Goal: Task Accomplishment & Management: Manage account settings

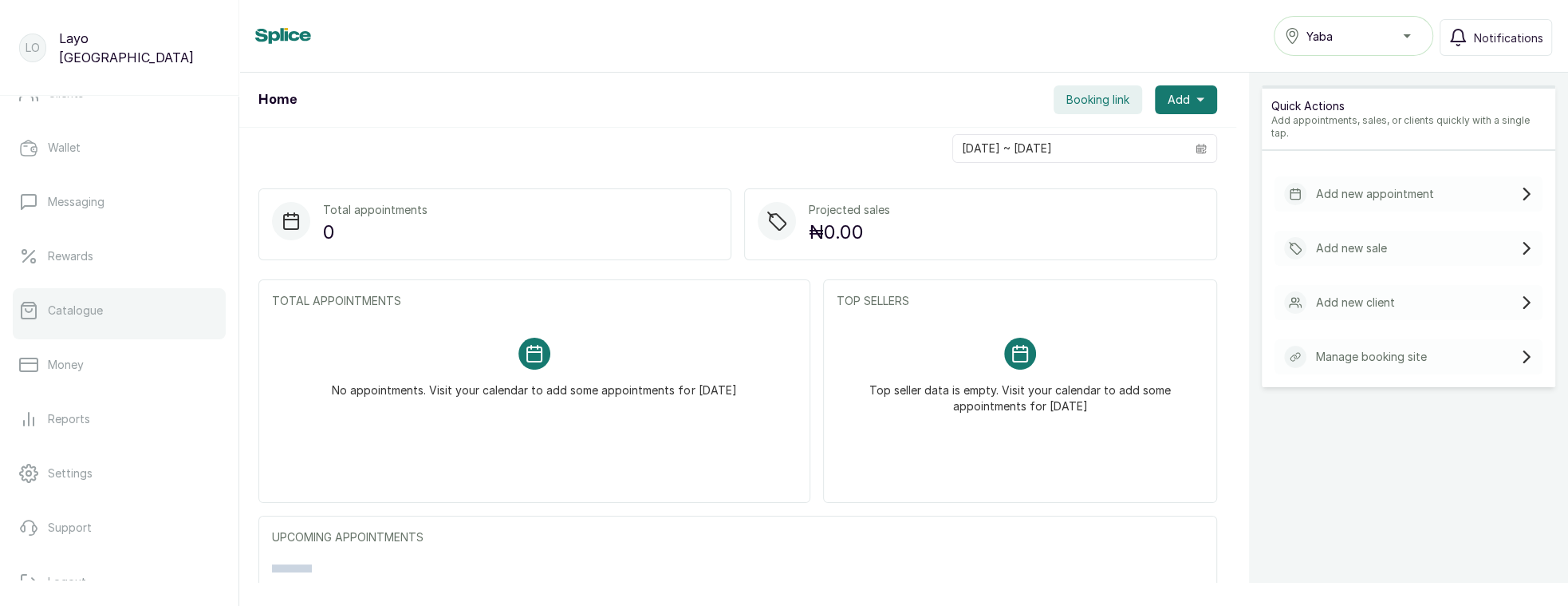
scroll to position [285, 0]
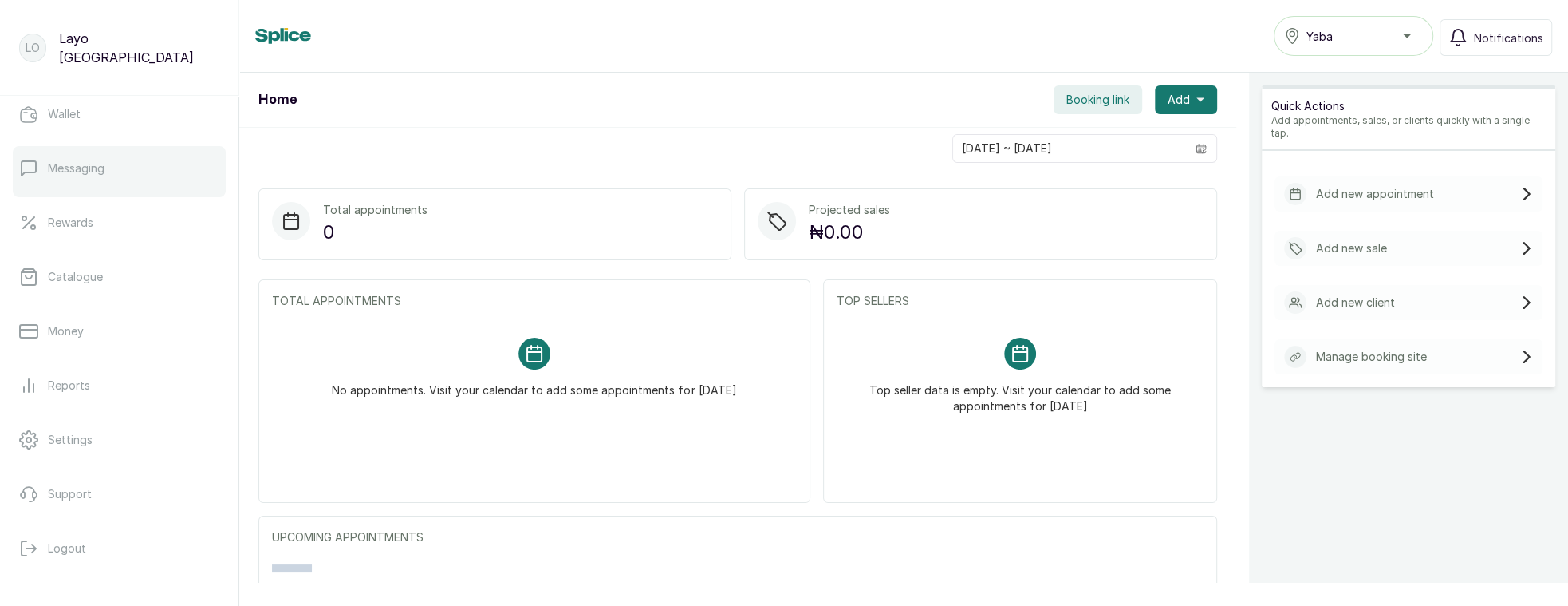
click at [119, 163] on link "Messaging" at bounding box center [119, 168] width 213 height 45
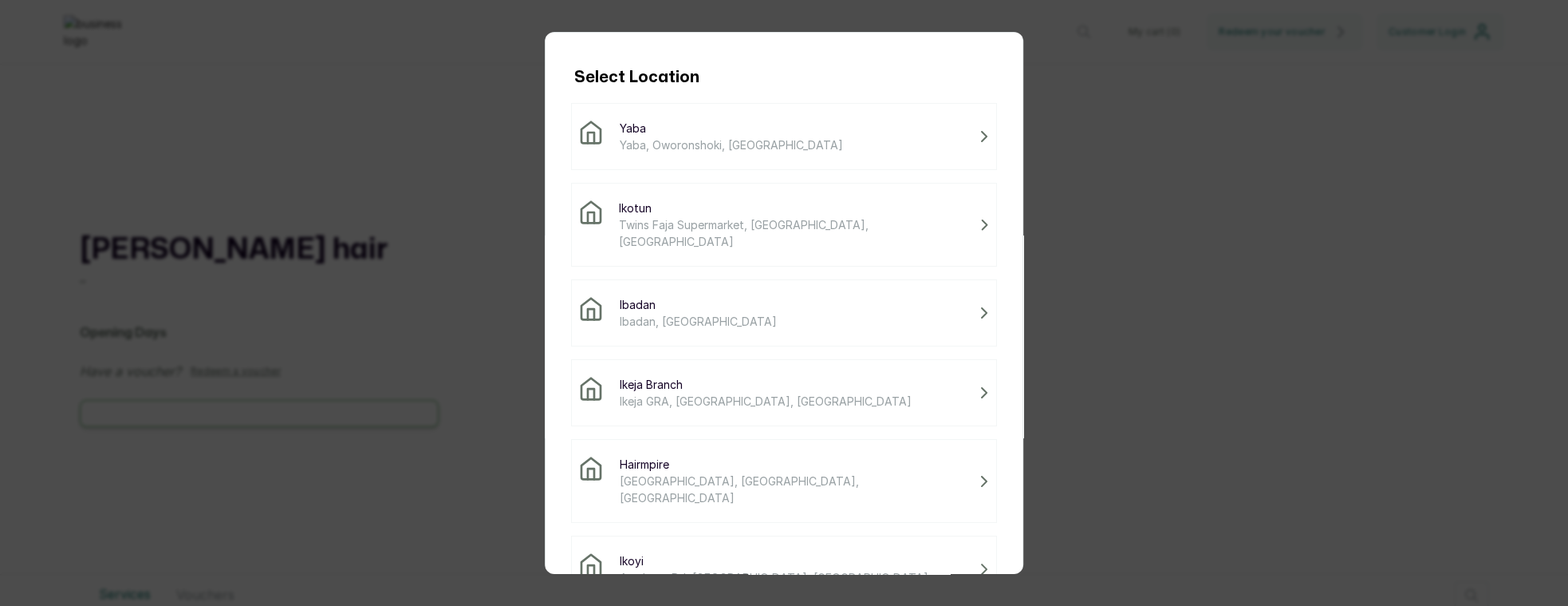
click at [504, 254] on div "Select Location [GEOGRAPHIC_DATA], [GEOGRAPHIC_DATA], [GEOGRAPHIC_DATA] Ikotun …" at bounding box center [784, 303] width 1568 height 606
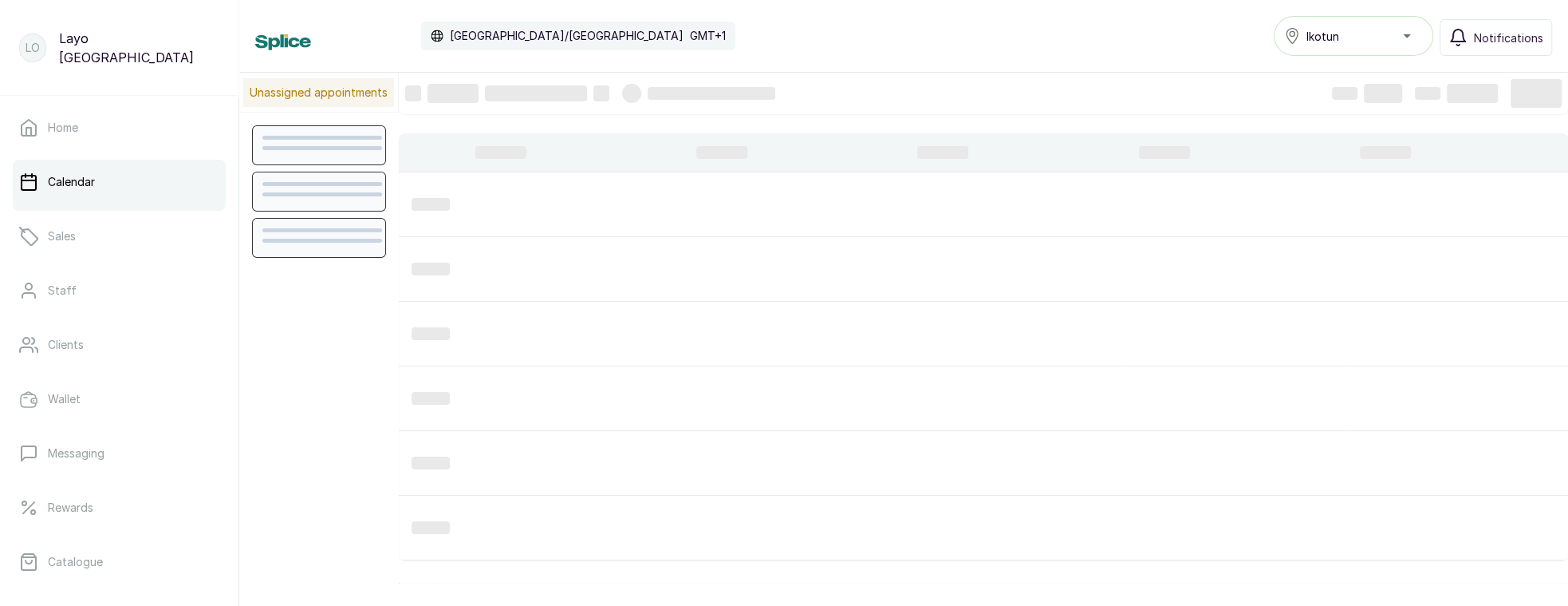
scroll to position [538, 0]
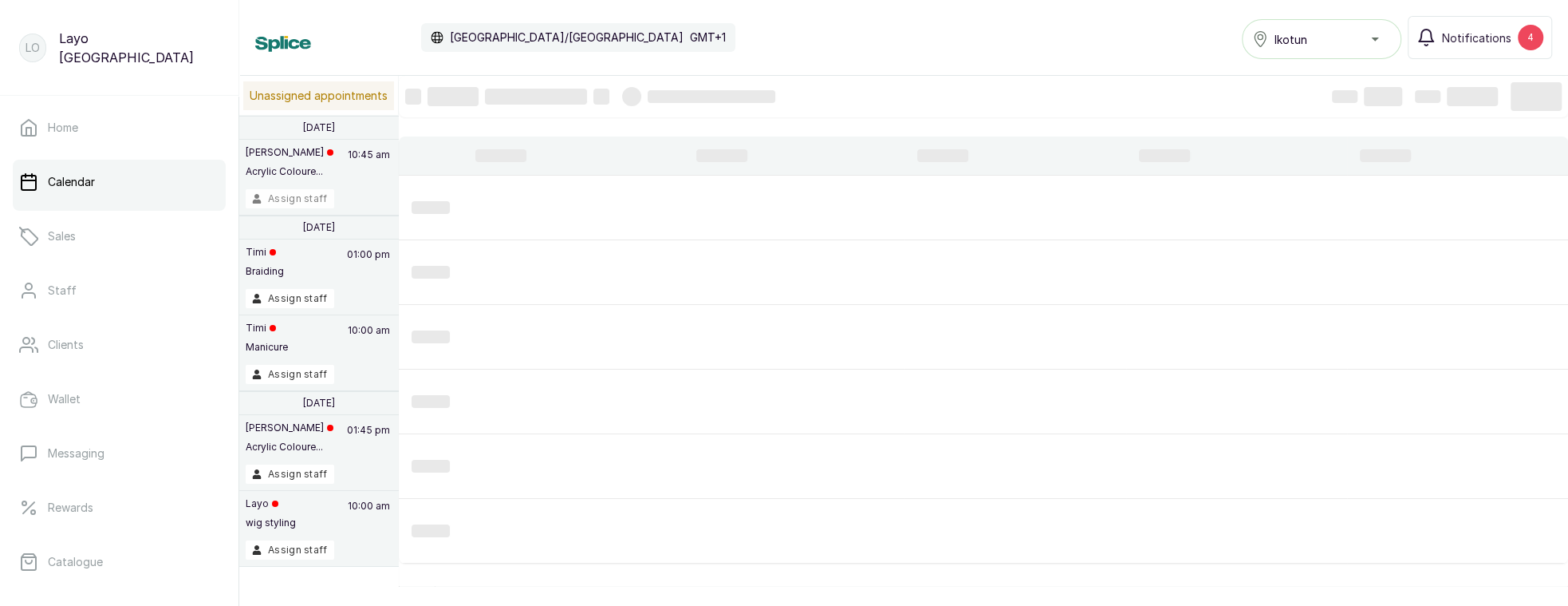
click at [318, 201] on button "Assign staff" at bounding box center [290, 198] width 89 height 19
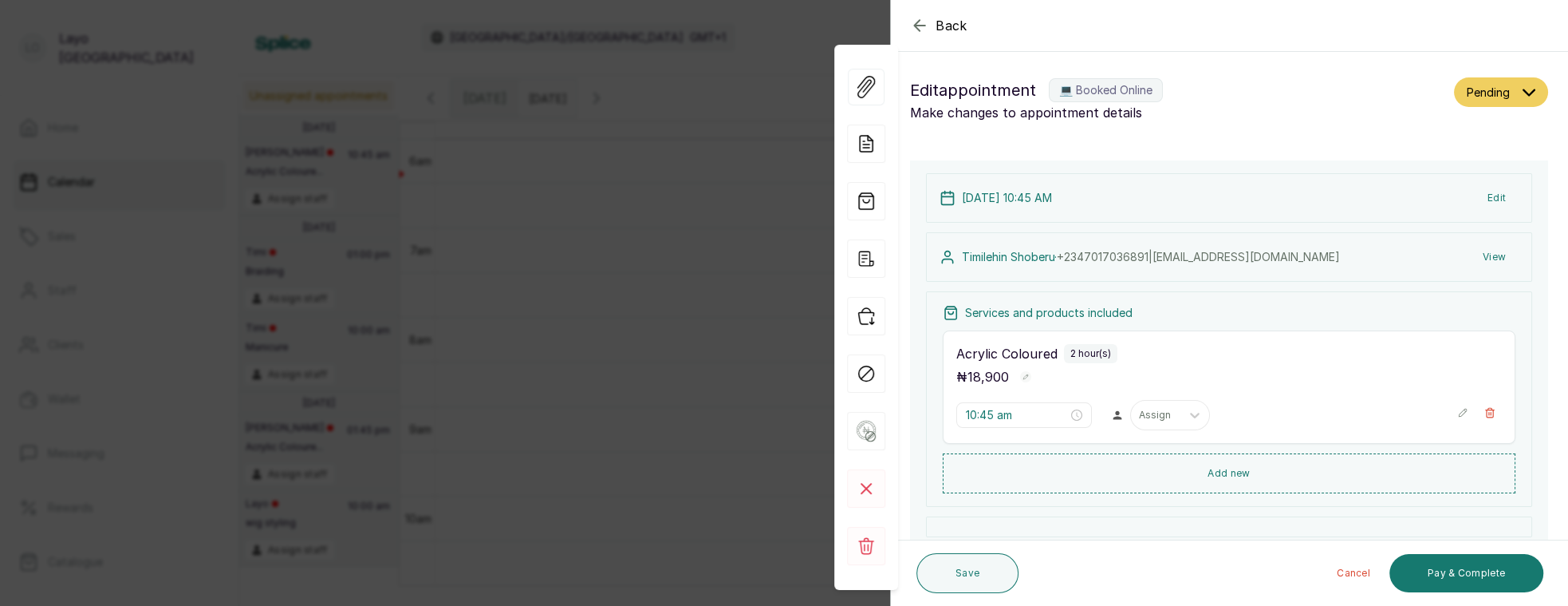
click at [793, 284] on div "Back Appointment Details Edit appointment 💻 Booked Online Make changes to appoi…" at bounding box center [784, 303] width 1568 height 606
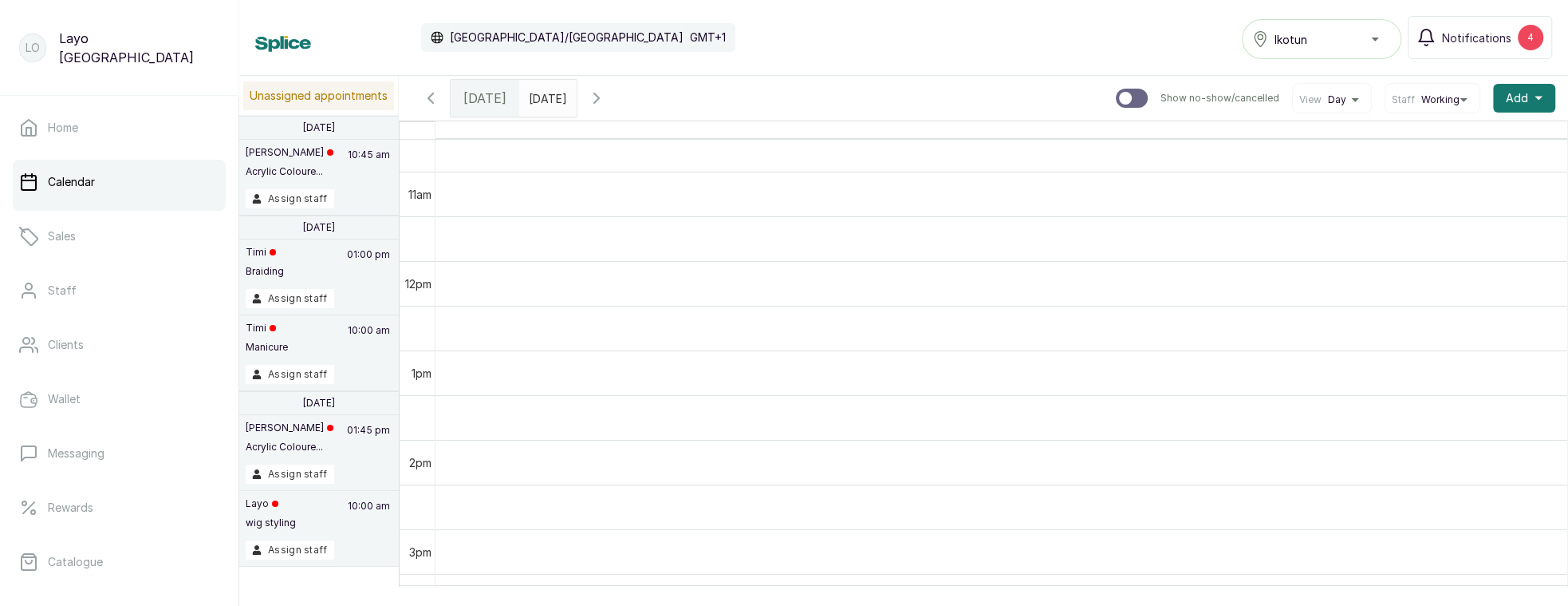
scroll to position [536, 0]
type input "dd/MM/yyyy"
click at [546, 85] on input "dd/MM/yyyy" at bounding box center [532, 94] width 26 height 27
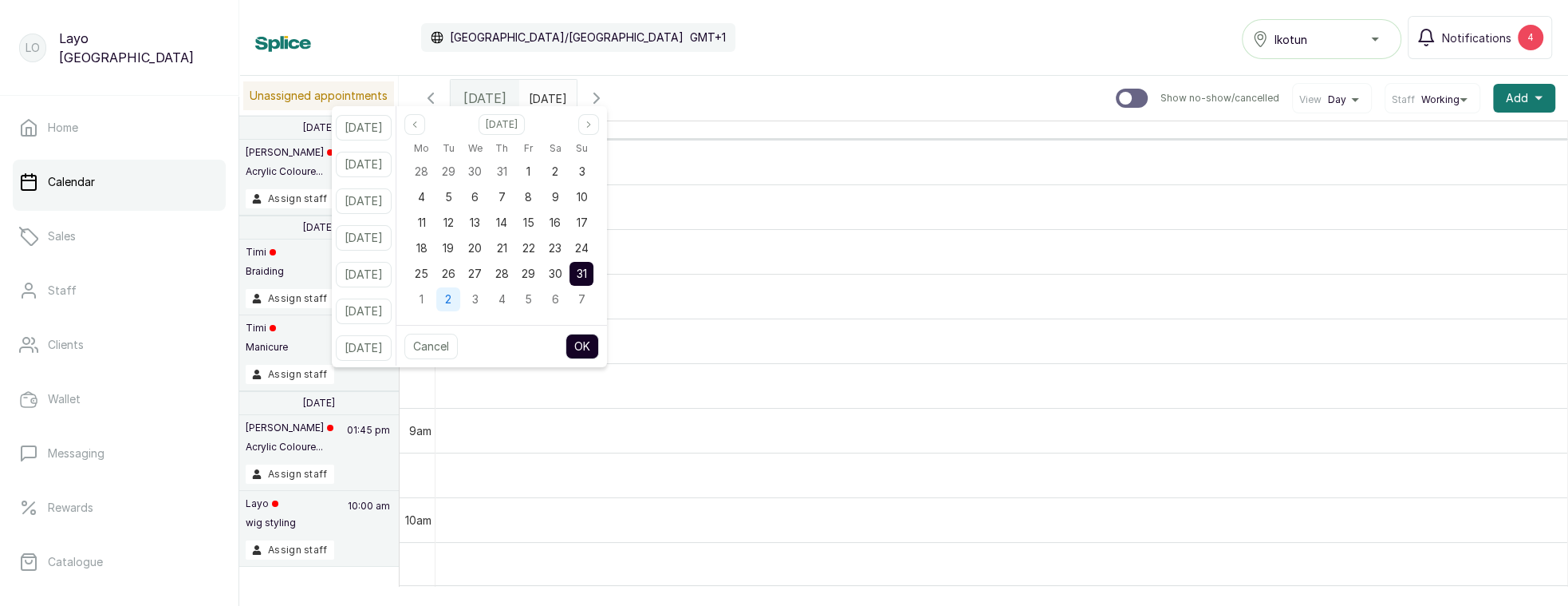
click at [452, 292] on span "2" at bounding box center [448, 298] width 6 height 13
click at [598, 350] on button "OK" at bounding box center [581, 346] width 33 height 26
type input "02/09/2025"
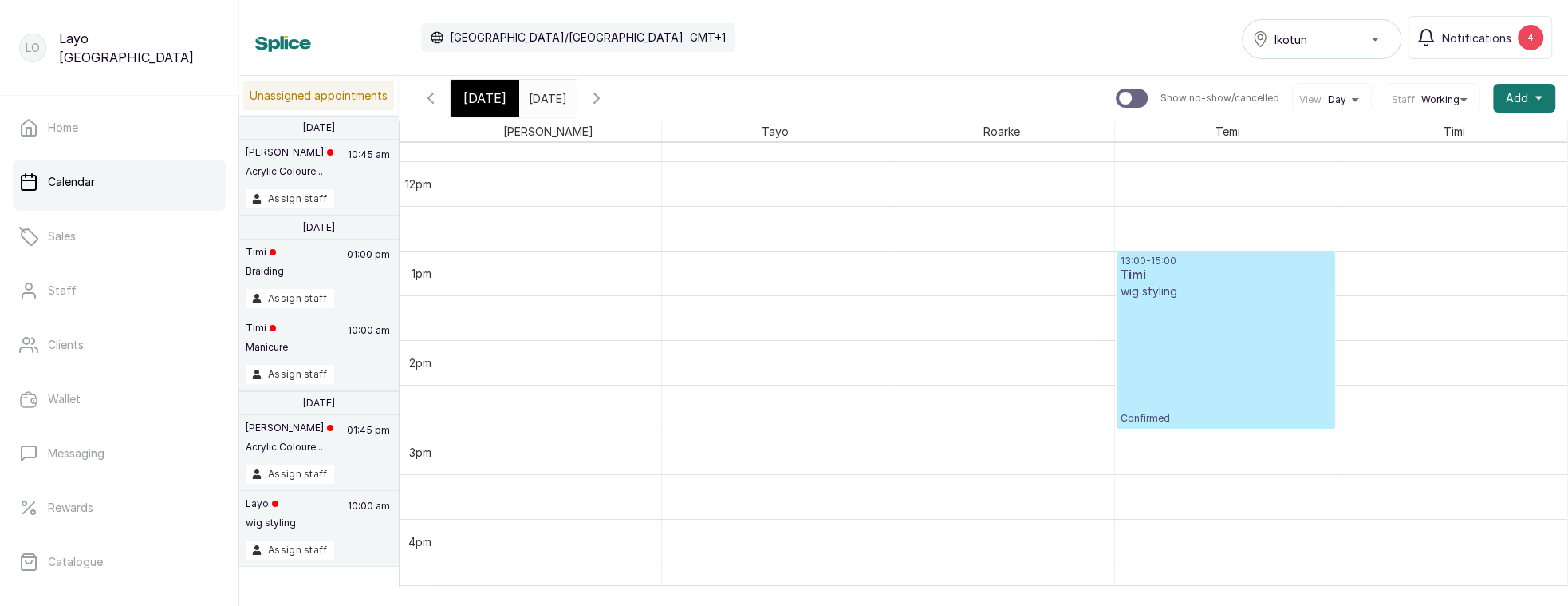
scroll to position [0, 0]
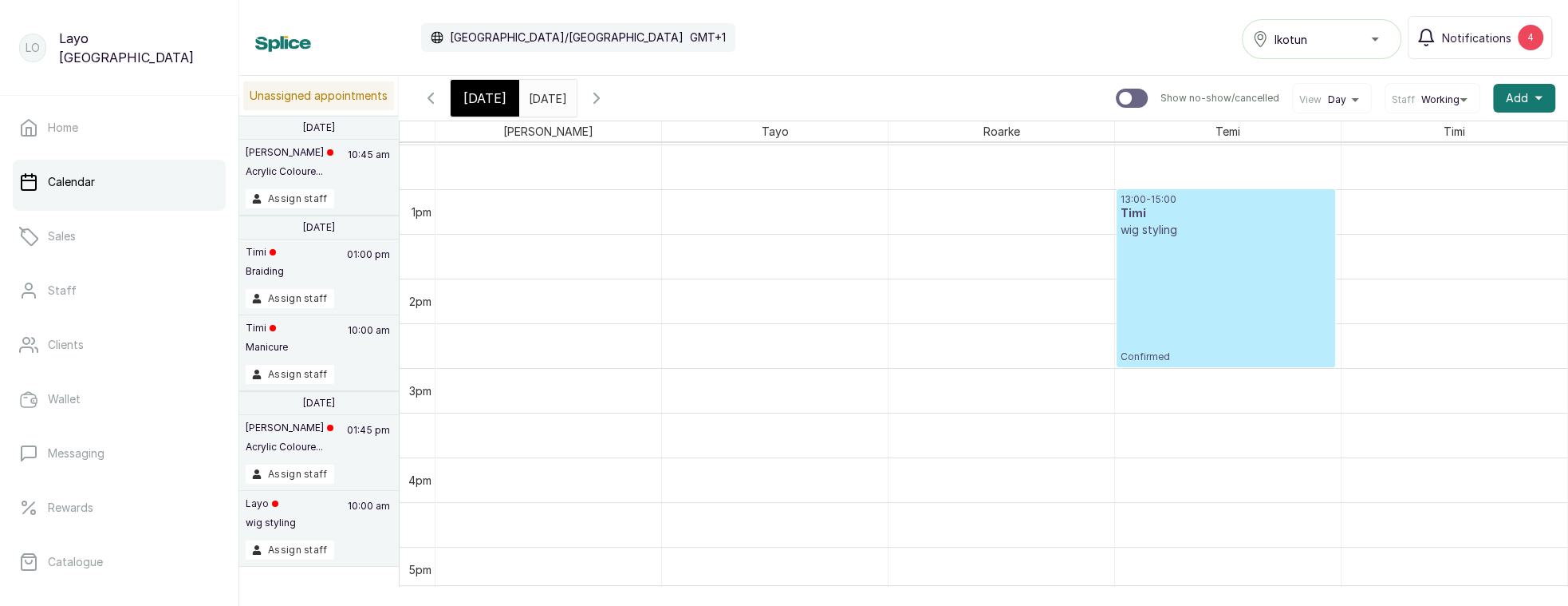
click at [1204, 268] on div "13:00 - 15:00 Timi wig styling Confirmed" at bounding box center [1225, 278] width 210 height 170
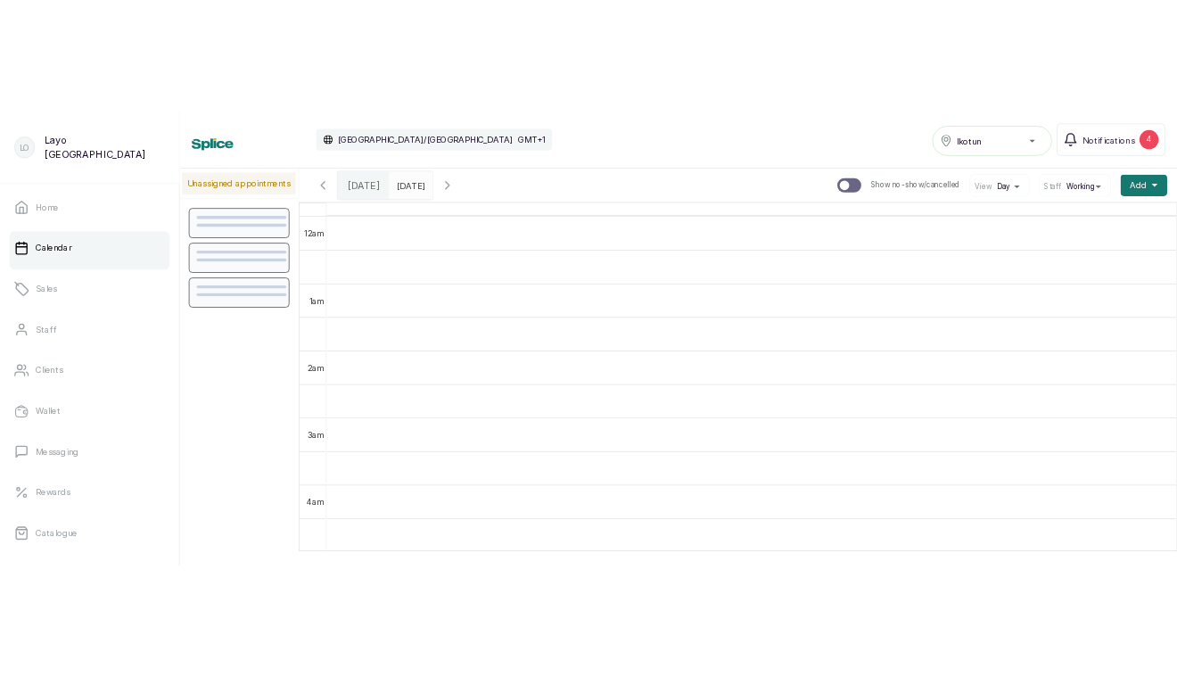
scroll to position [601, 0]
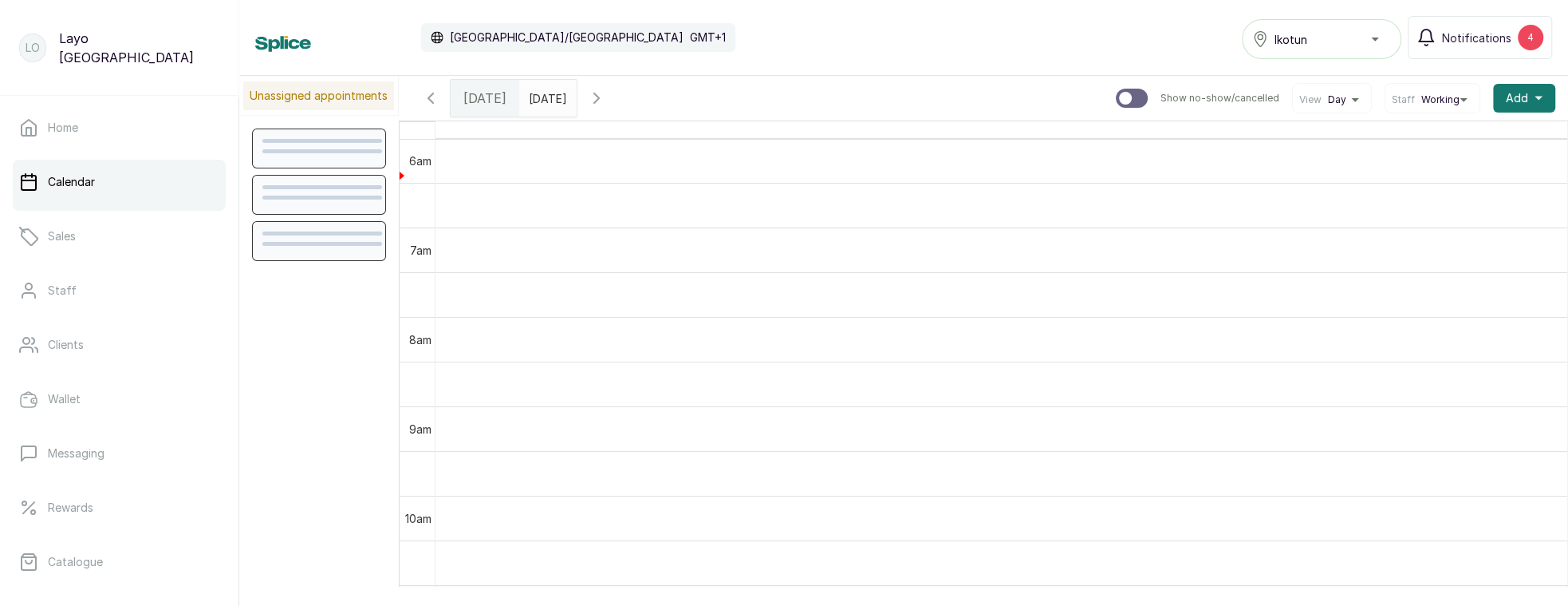
type input "dd/MM/yyyy"
click at [546, 88] on input "dd/MM/yyyy" at bounding box center [532, 94] width 26 height 27
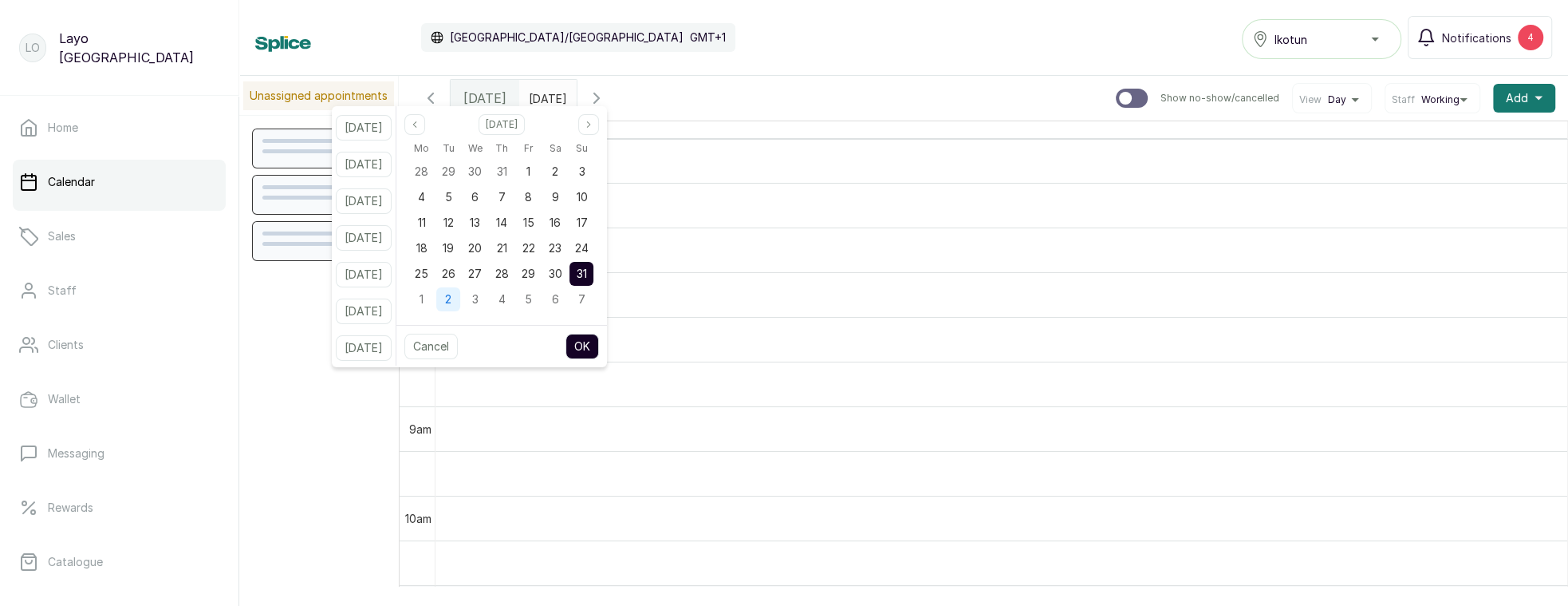
click at [452, 303] on span "2" at bounding box center [448, 298] width 6 height 13
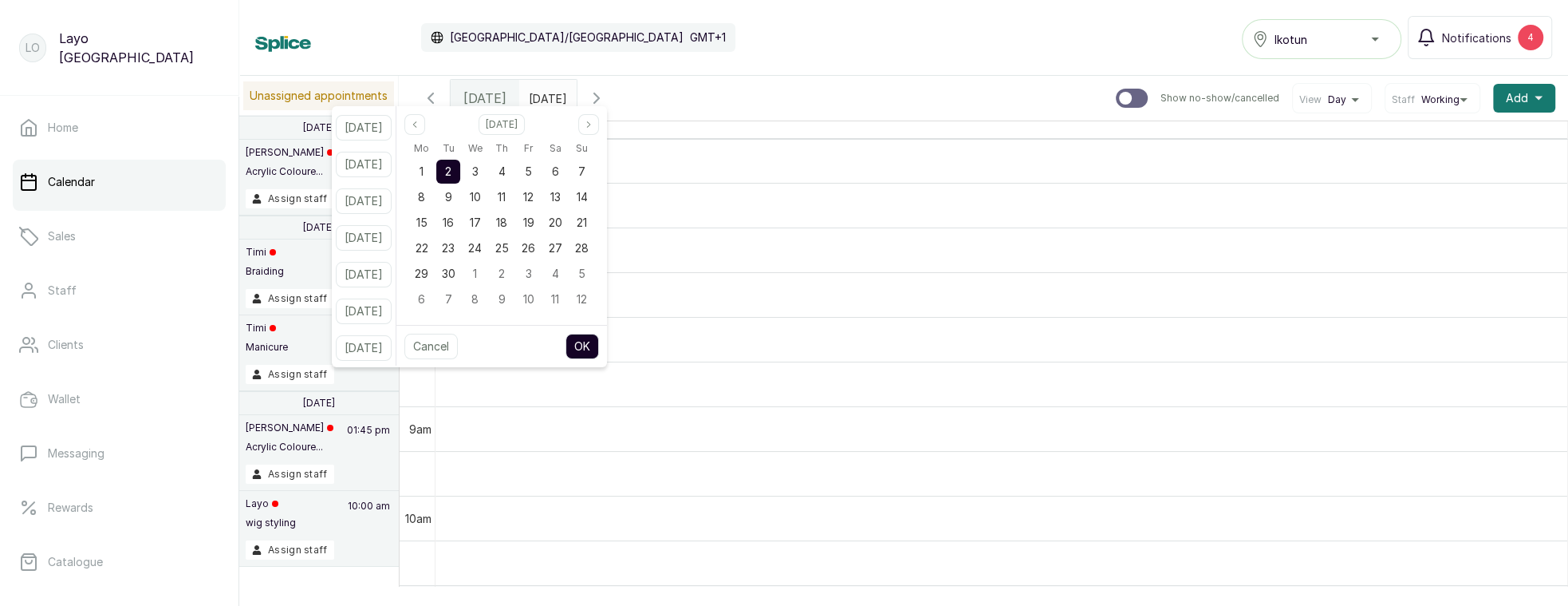
click at [599, 350] on button "OK" at bounding box center [581, 346] width 33 height 26
type input "02/09/2025"
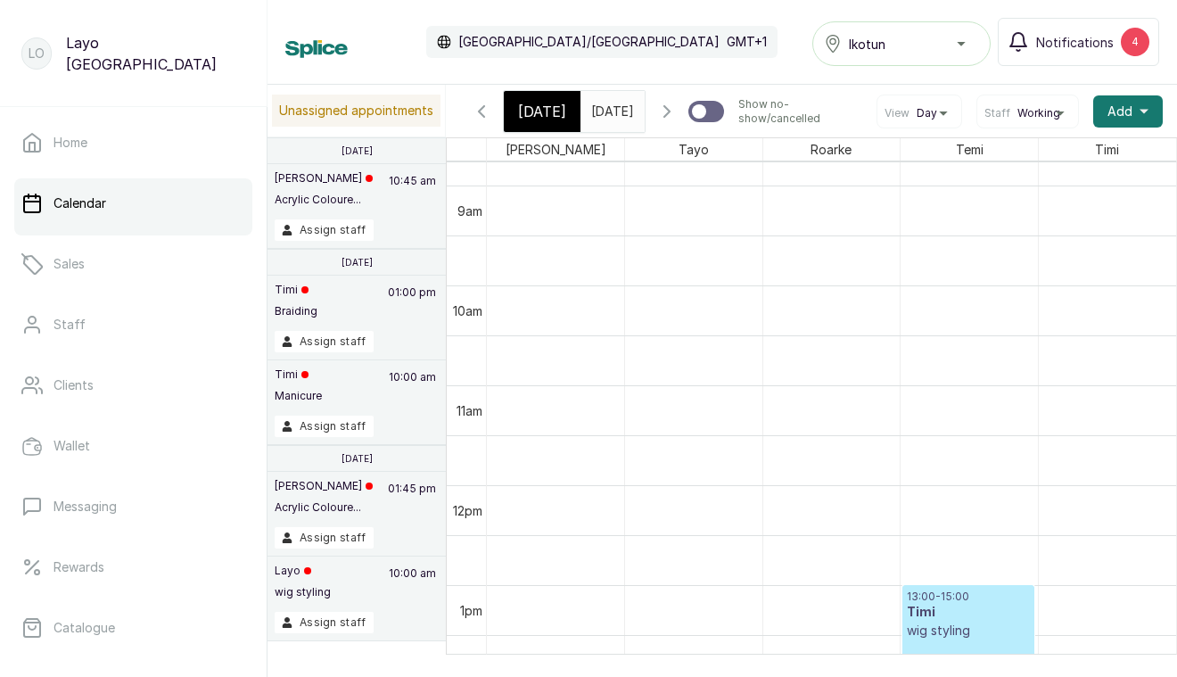
scroll to position [942, 0]
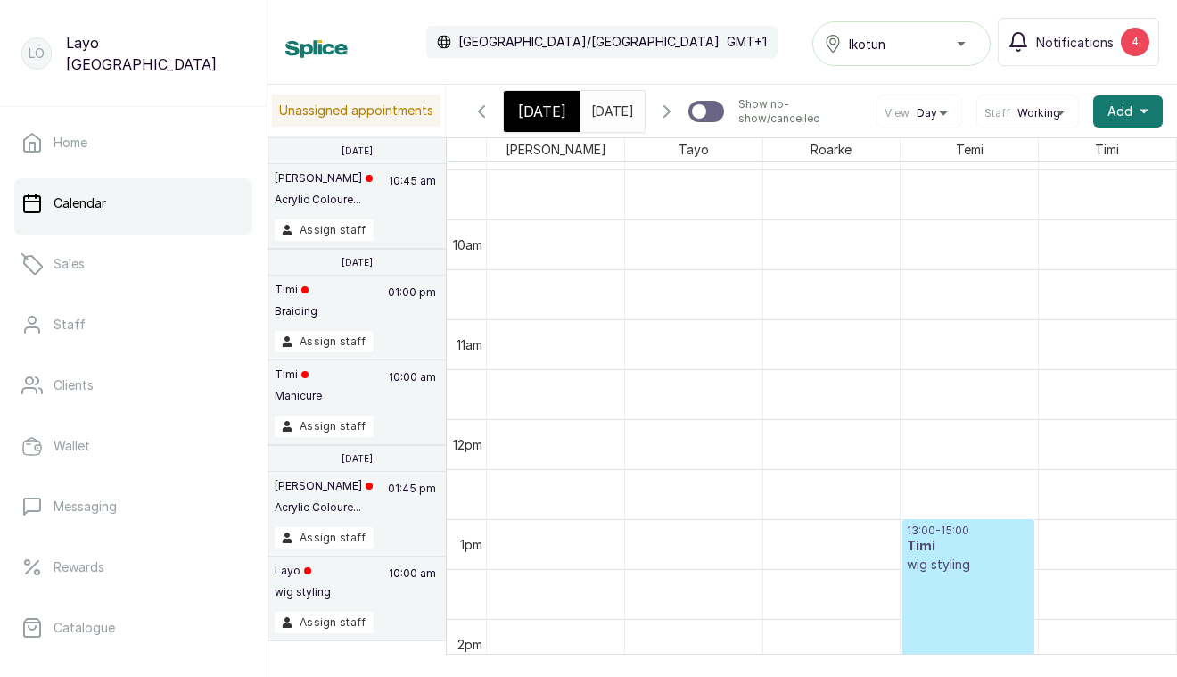
click at [942, 605] on div "13:00 - 15:00 Timi wig styling Confirmed" at bounding box center [968, 618] width 123 height 190
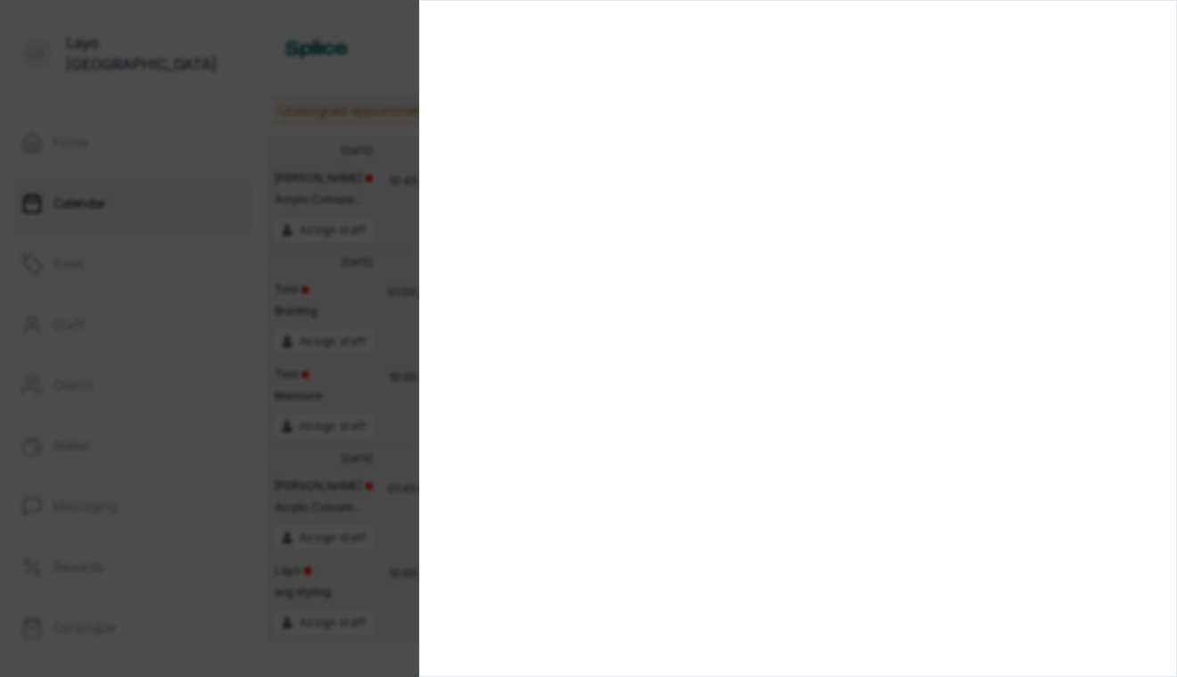
click at [345, 255] on div at bounding box center [588, 338] width 1177 height 677
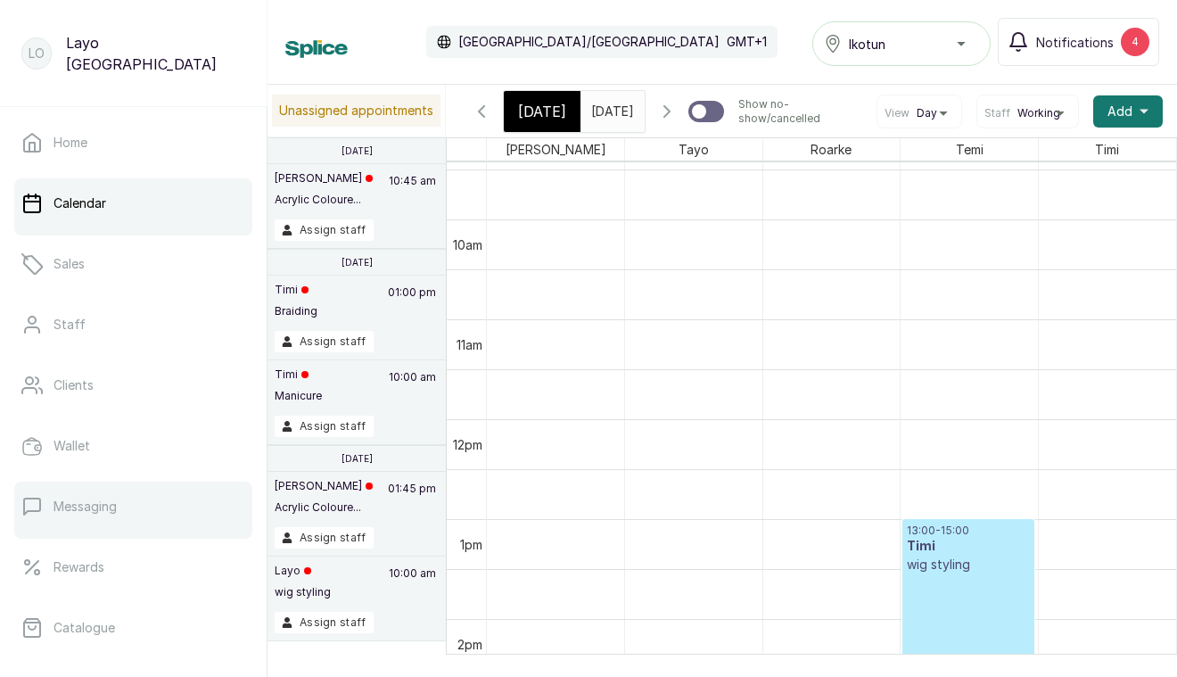
click at [86, 506] on p "Messaging" at bounding box center [85, 507] width 63 height 18
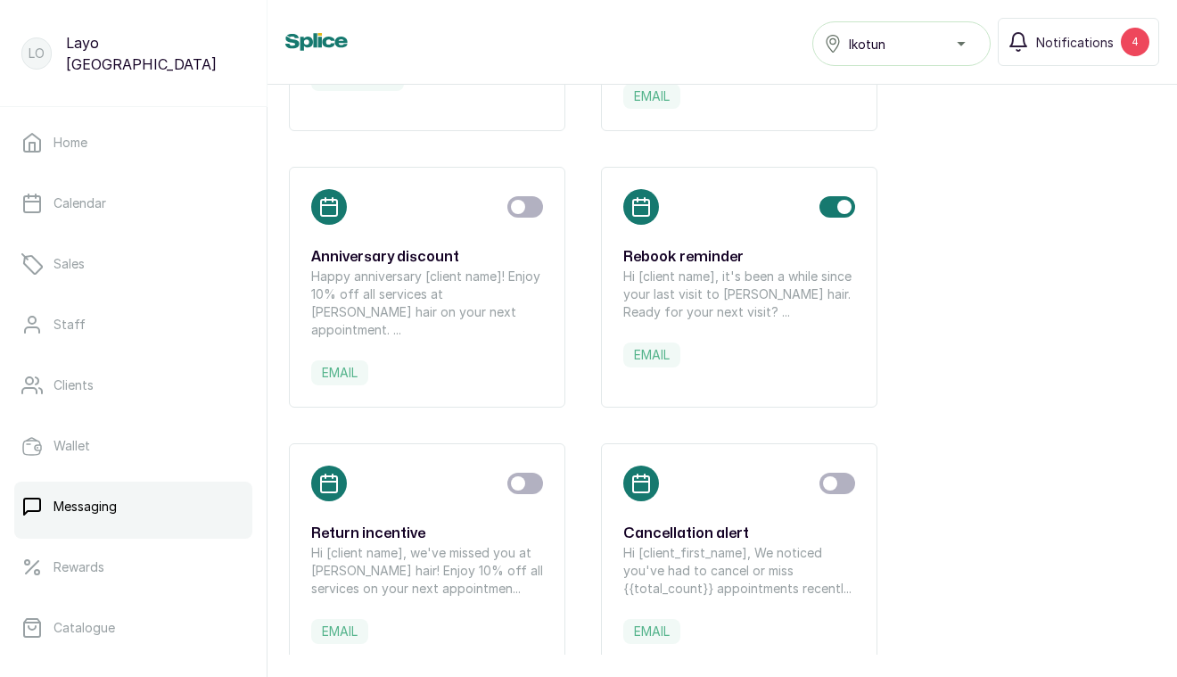
scroll to position [819, 0]
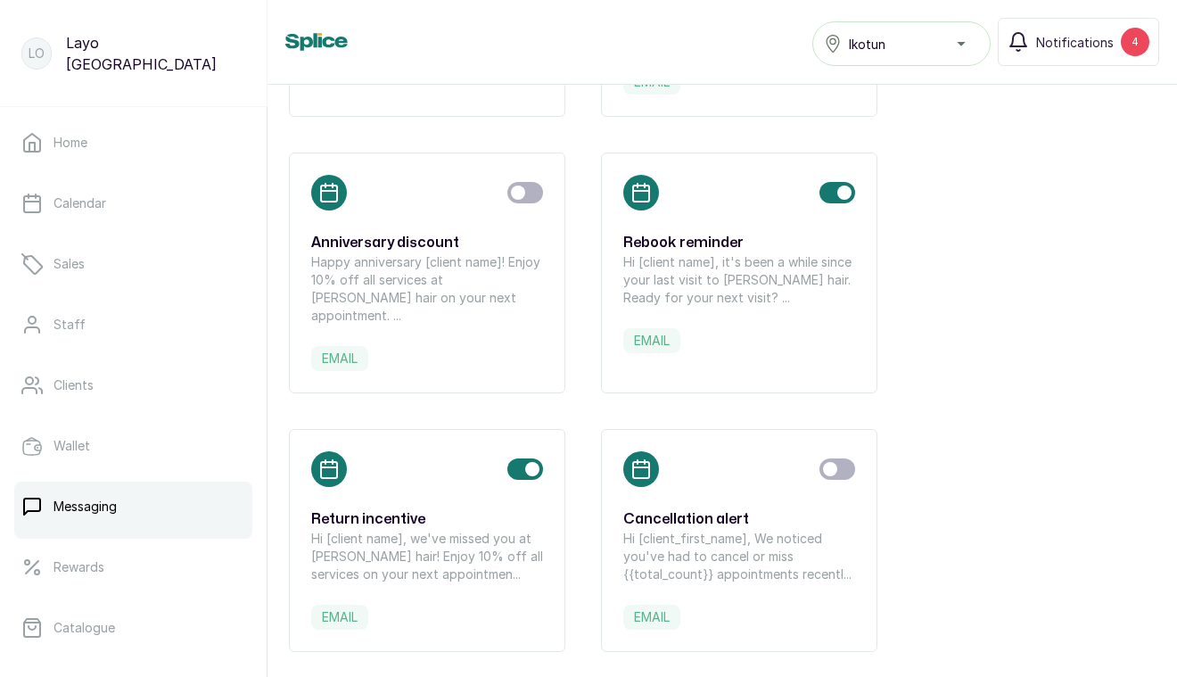
click at [441, 451] on div at bounding box center [427, 469] width 232 height 36
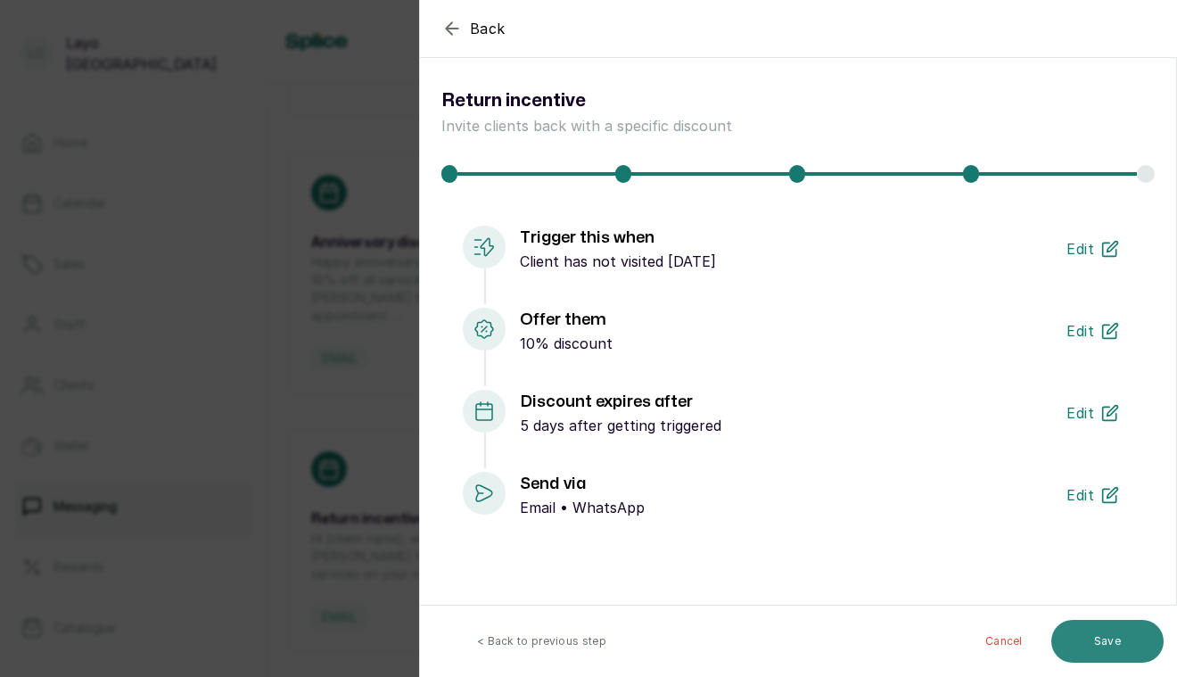
click at [1107, 643] on button "Save" at bounding box center [1107, 641] width 112 height 43
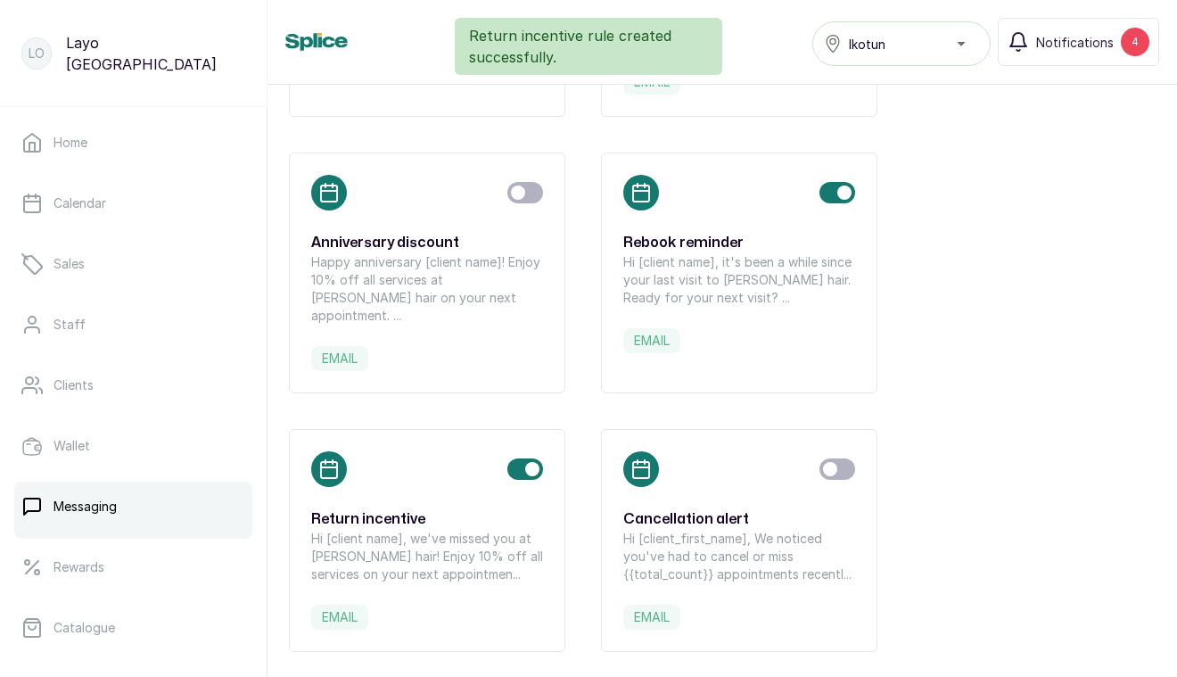
click at [406, 530] on p "Hi [client name], we've missed you at [PERSON_NAME] hair! Enjoy 10% off all ser…" at bounding box center [427, 557] width 232 height 54
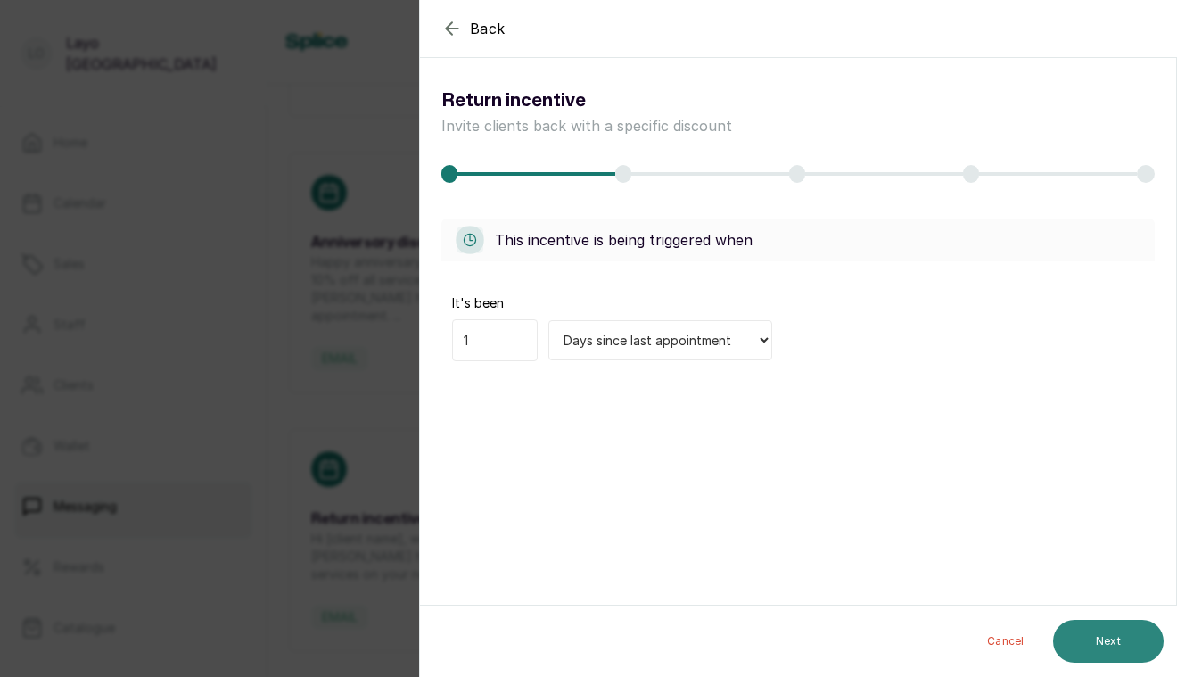
click at [1085, 635] on button "Next" at bounding box center [1108, 641] width 111 height 43
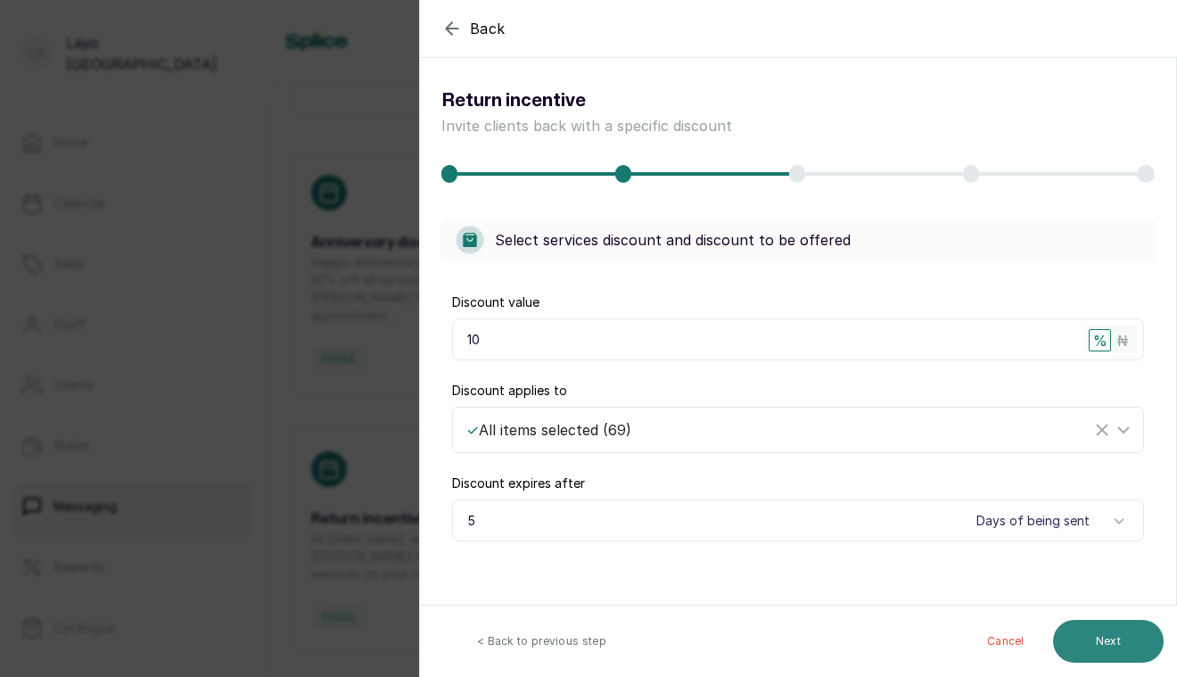
click at [1079, 630] on button "Next" at bounding box center [1108, 641] width 111 height 43
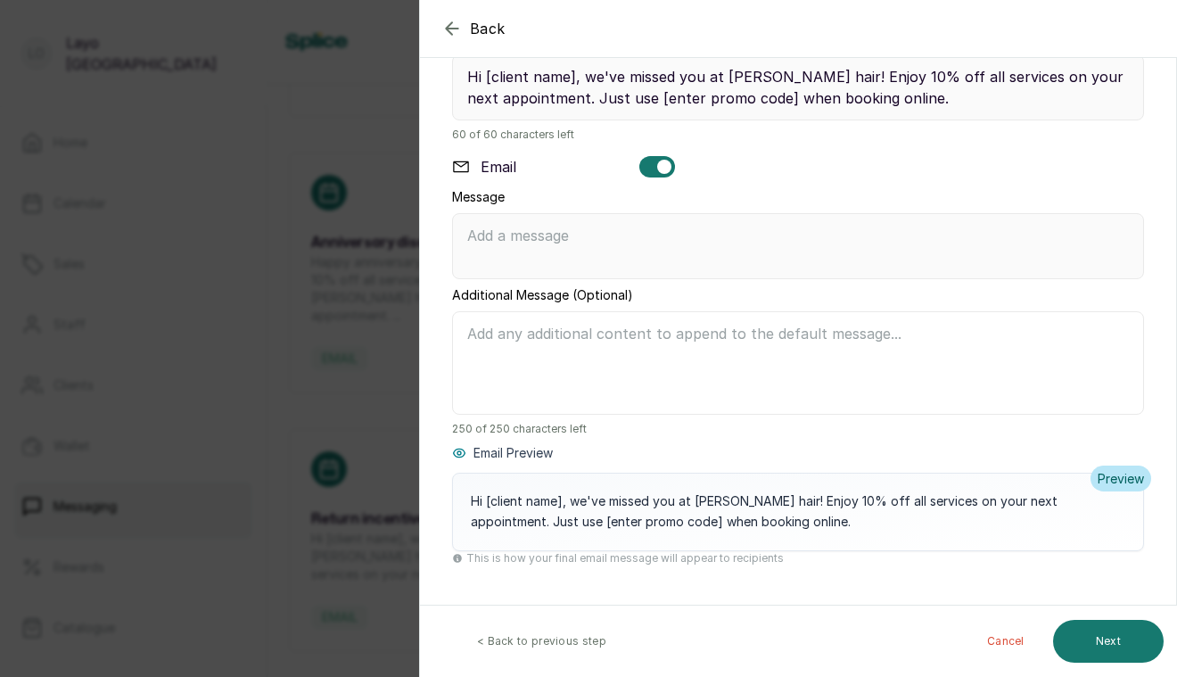
scroll to position [284, 0]
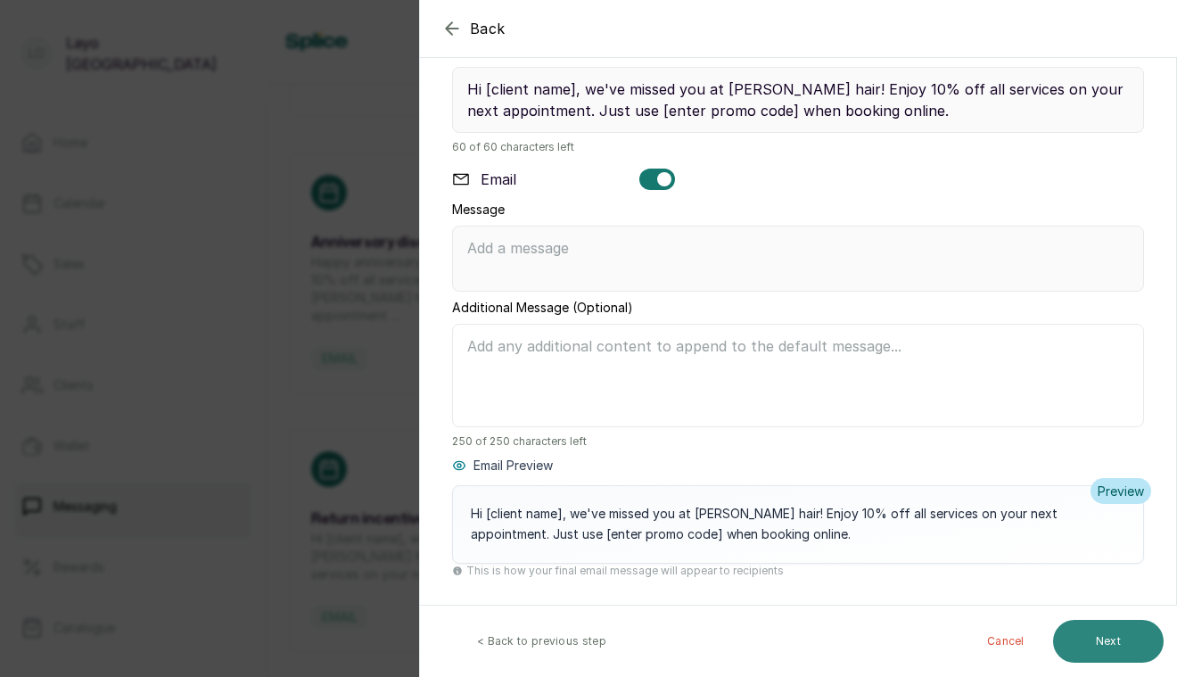
click at [1076, 637] on button "Next" at bounding box center [1108, 641] width 111 height 43
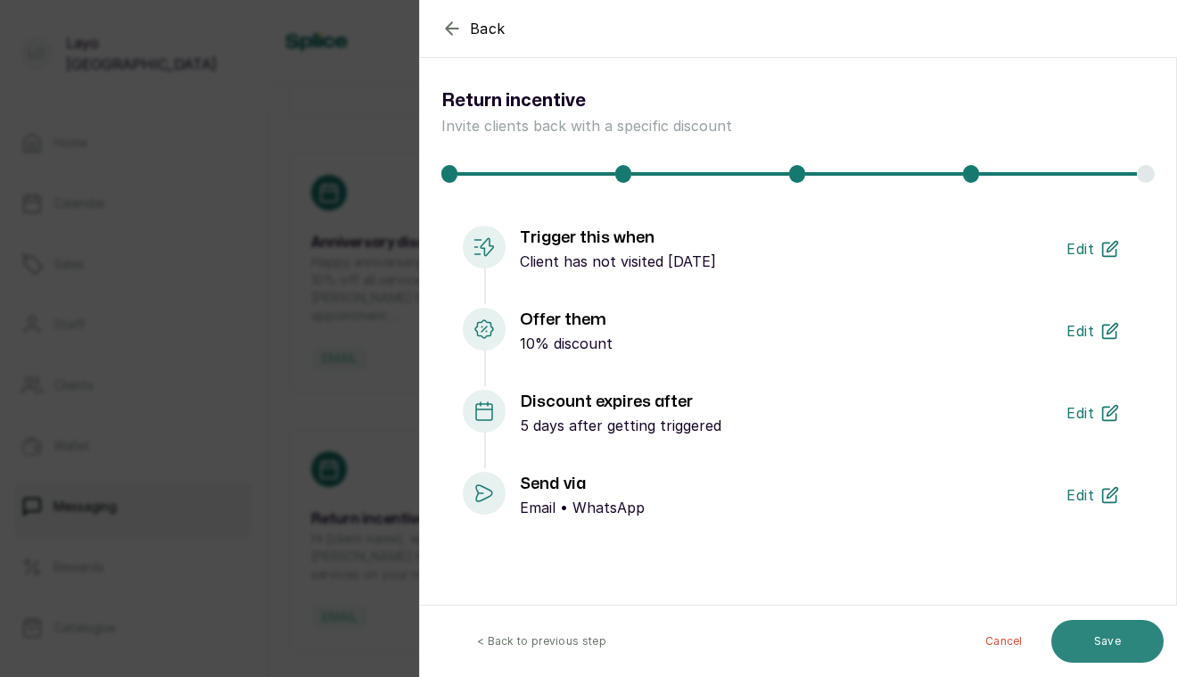
click at [1093, 628] on button "Save" at bounding box center [1107, 641] width 112 height 43
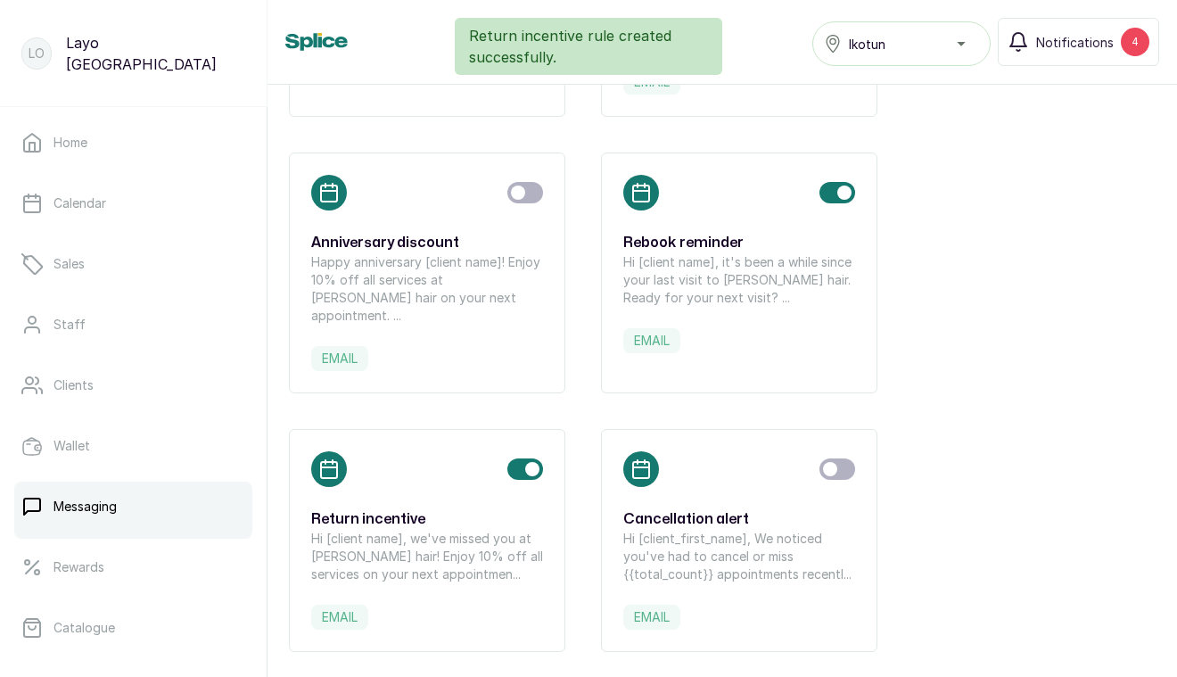
click at [433, 508] on h3 "Return incentive" at bounding box center [427, 518] width 232 height 21
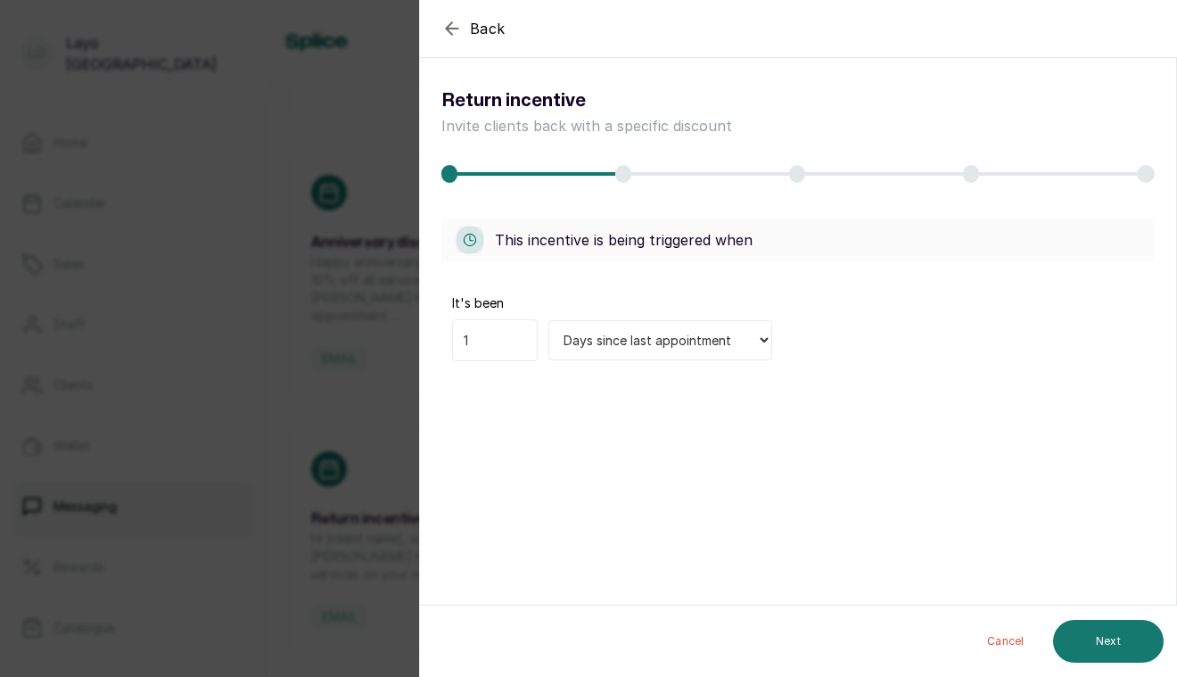
click at [300, 276] on div "Back Return Incentive Return incentive Invite clients back with a specific disc…" at bounding box center [588, 338] width 1177 height 677
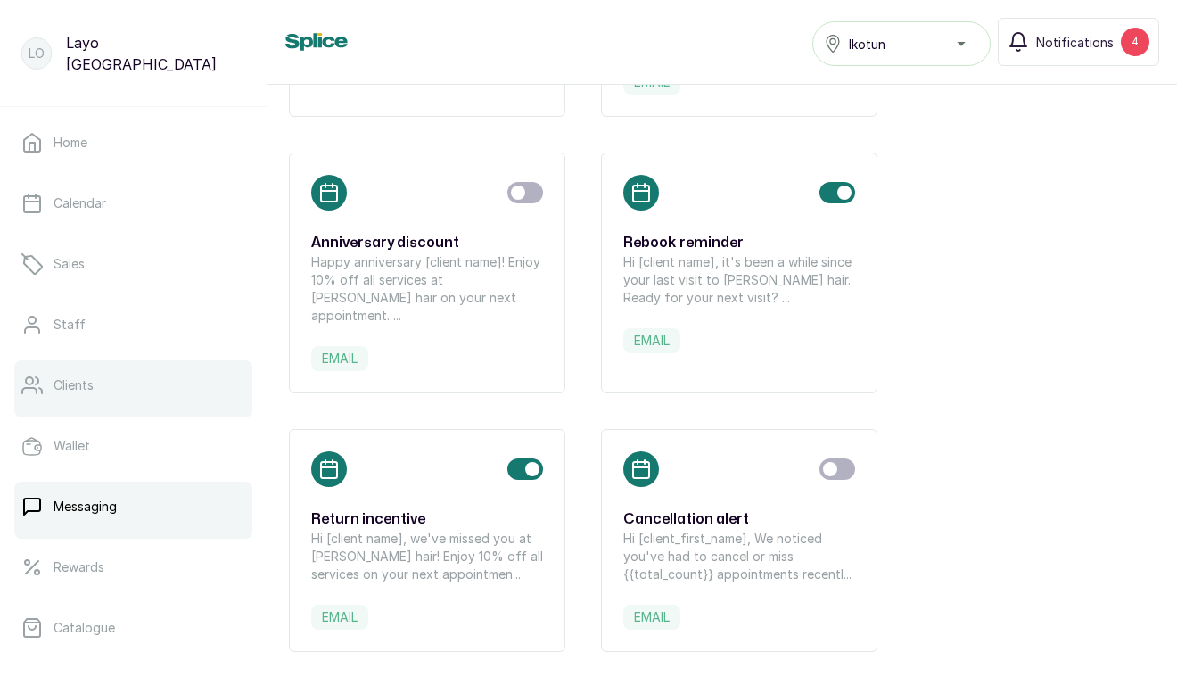
click at [114, 387] on link "Clients" at bounding box center [133, 385] width 238 height 50
